Goal: Entertainment & Leisure: Consume media (video, audio)

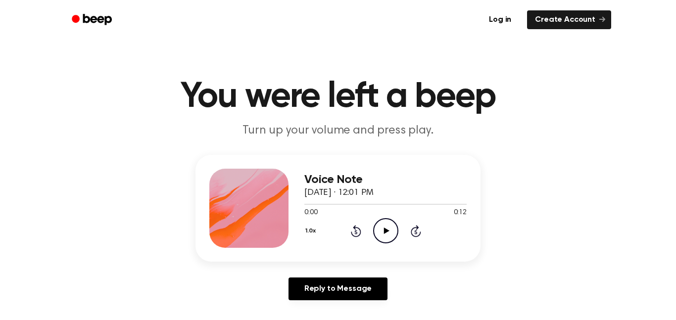
click at [392, 229] on icon "Play Audio" at bounding box center [385, 230] width 25 height 25
click at [361, 235] on div "1.0x Rewind 5 seconds Play Audio Skip 5 seconds" at bounding box center [385, 230] width 162 height 25
click at [358, 234] on icon "Rewind 5 seconds" at bounding box center [355, 231] width 11 height 13
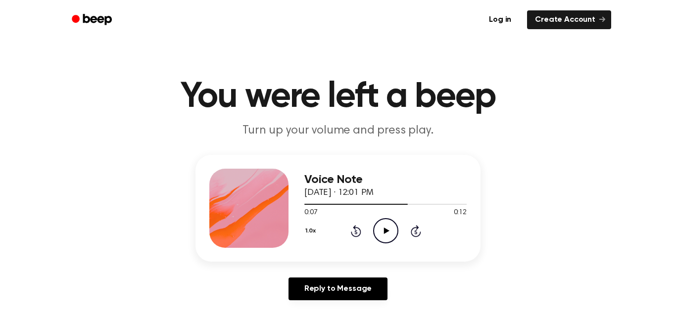
click at [358, 234] on icon "Rewind 5 seconds" at bounding box center [355, 231] width 11 height 13
click at [375, 234] on icon "Play Audio" at bounding box center [385, 230] width 25 height 25
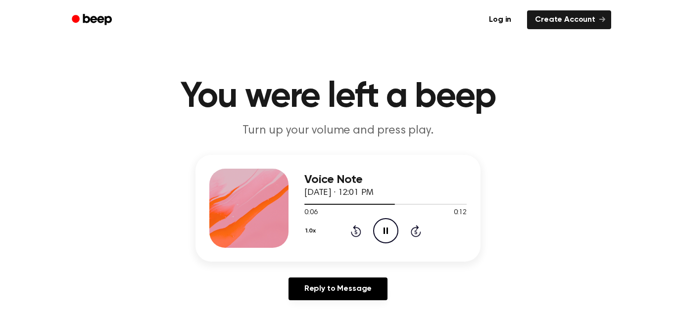
click at [389, 227] on icon "Pause Audio" at bounding box center [385, 230] width 25 height 25
